Goal: Find specific page/section: Find specific page/section

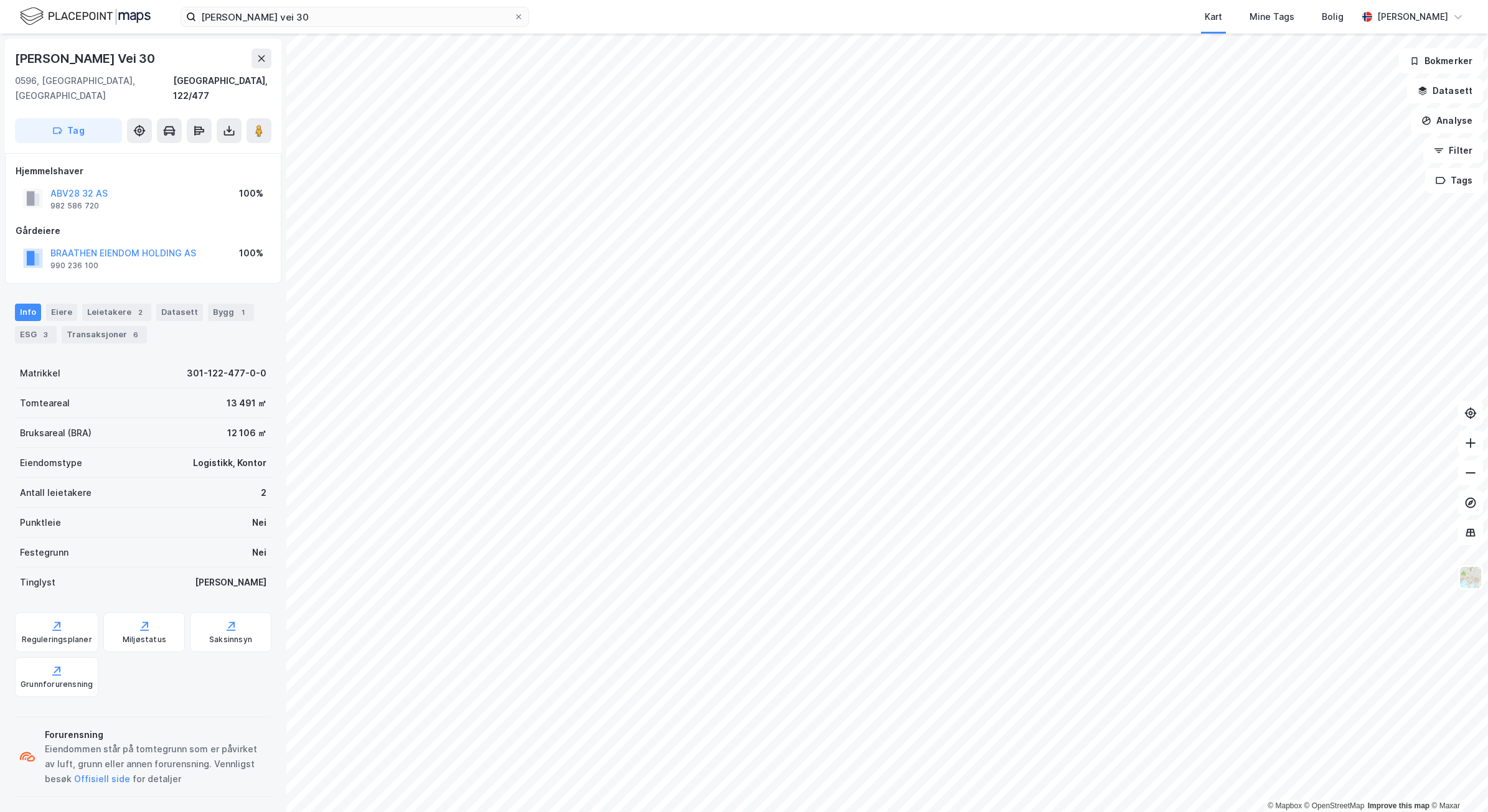
click at [333, 27] on div "[PERSON_NAME] vei 30 Kart Mine Tags Bolig [PERSON_NAME]" at bounding box center [744, 17] width 1488 height 34
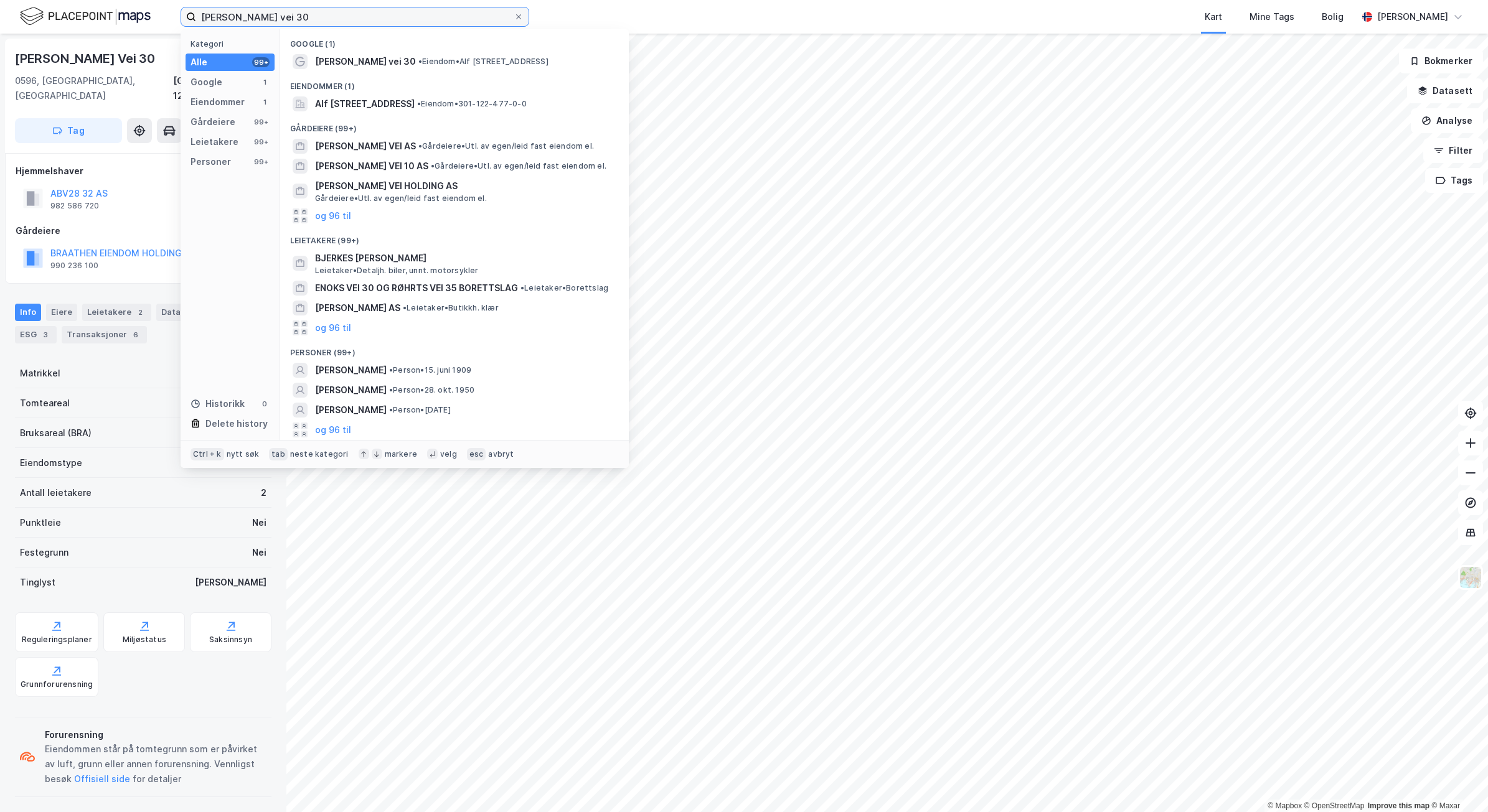
click at [315, 20] on input "[PERSON_NAME] vei 30" at bounding box center [355, 16] width 317 height 19
drag, startPoint x: 315, startPoint y: 20, endPoint x: 122, endPoint y: -2, distance: 194.2
click at [122, 0] on html "[PERSON_NAME] vei 30 Kategori Alle 99+ Google 1 Eiendommer 1 Gårdeiere 99+ Leie…" at bounding box center [744, 406] width 1488 height 812
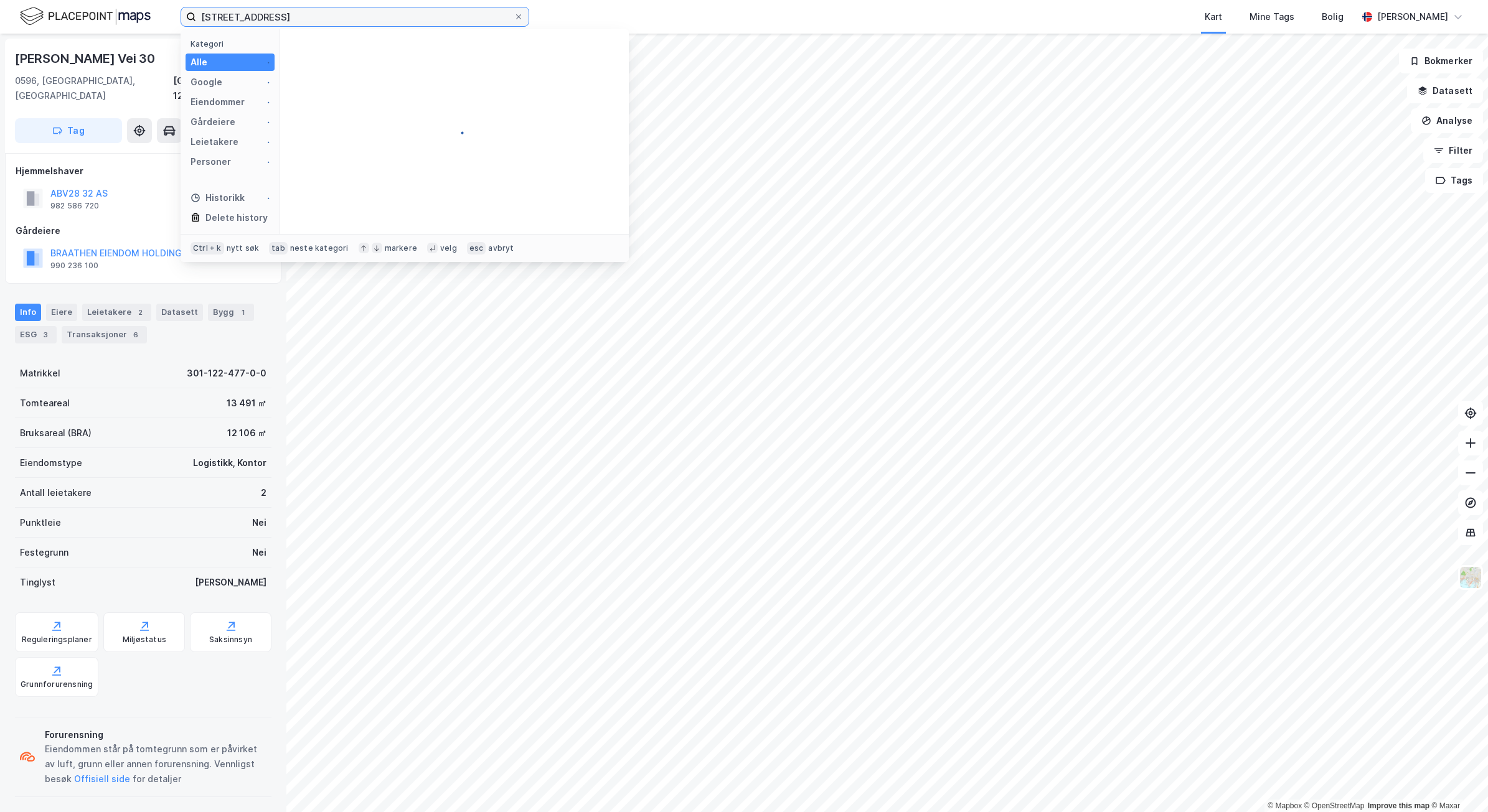
type input "[STREET_ADDRESS]"
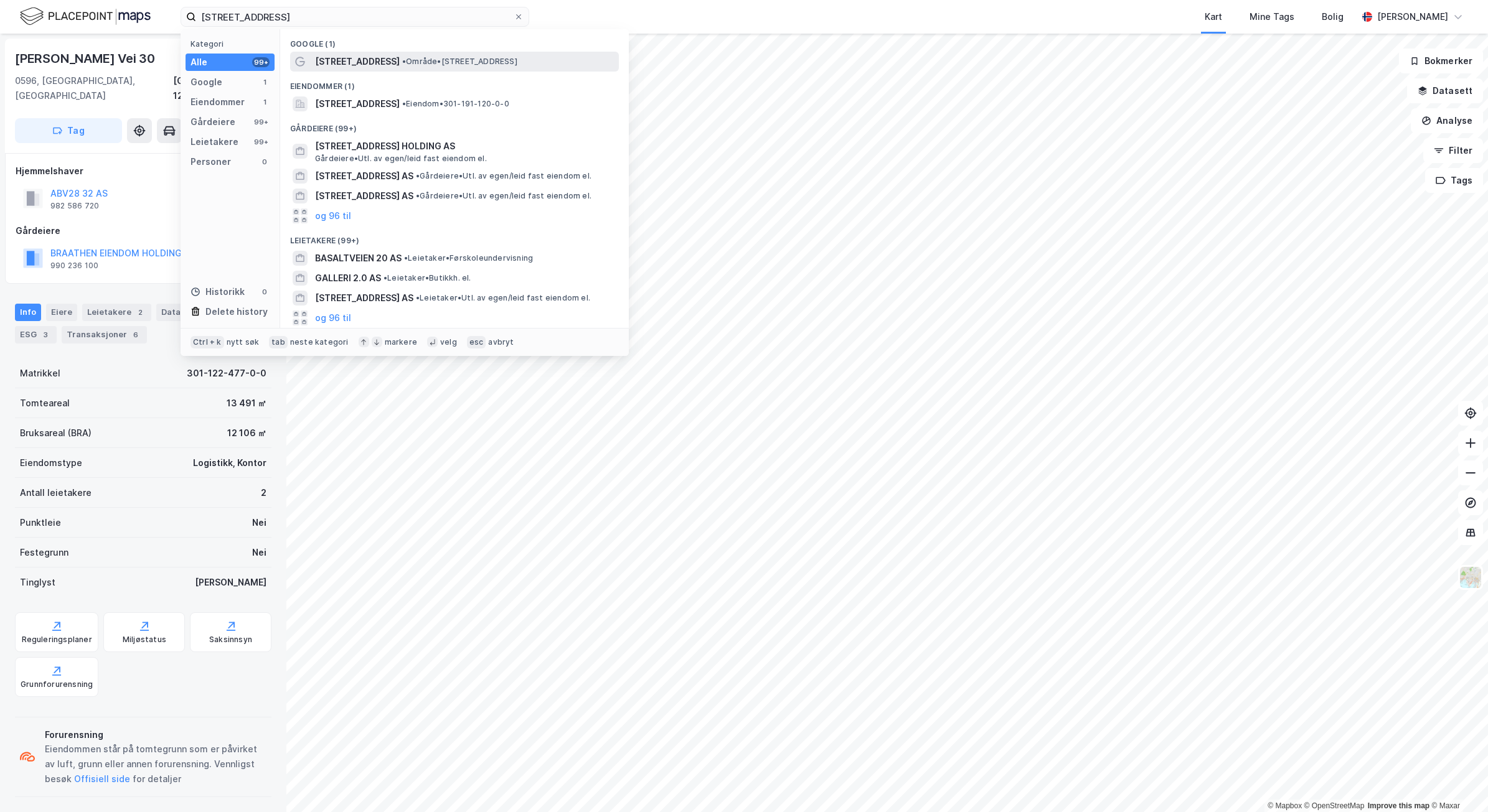
click at [403, 58] on span "•" at bounding box center [404, 61] width 4 height 10
